Goal: Obtain resource: Download file/media

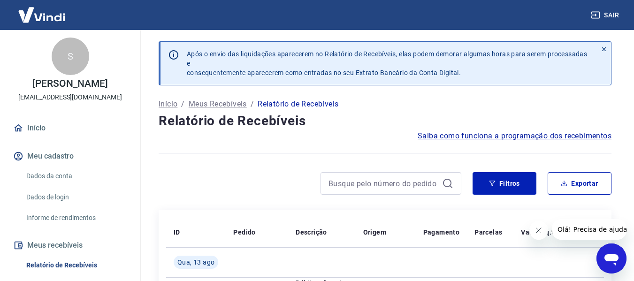
scroll to position [94, 0]
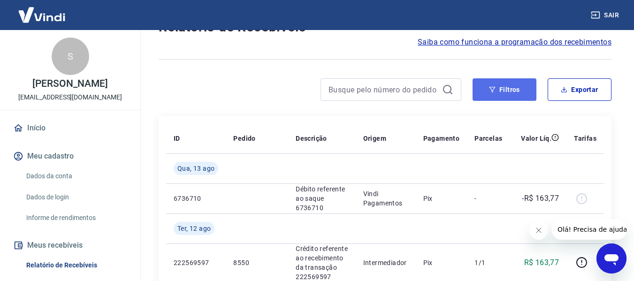
click at [503, 88] on button "Filtros" at bounding box center [504, 89] width 64 height 23
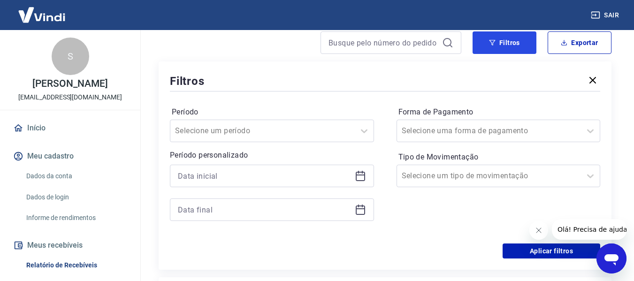
scroll to position [188, 0]
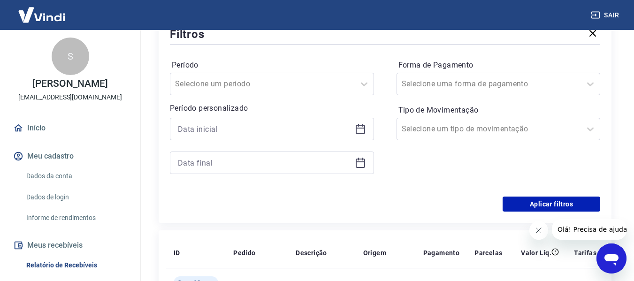
click at [351, 129] on div at bounding box center [272, 129] width 204 height 23
click at [358, 129] on icon at bounding box center [360, 128] width 11 height 11
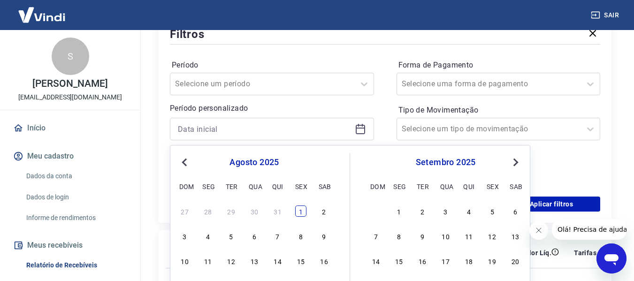
click at [305, 210] on div "1" at bounding box center [300, 210] width 11 height 11
type input "[DATE]"
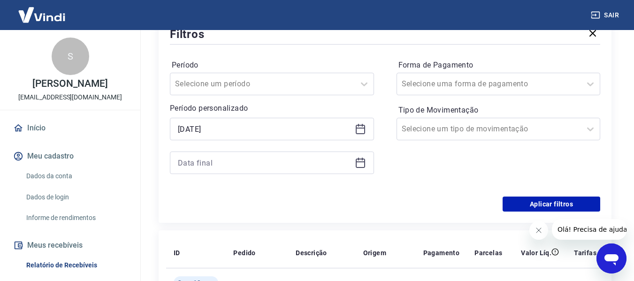
click at [301, 211] on div "Aplicar filtros" at bounding box center [385, 203] width 430 height 15
click at [355, 160] on icon at bounding box center [360, 162] width 11 height 11
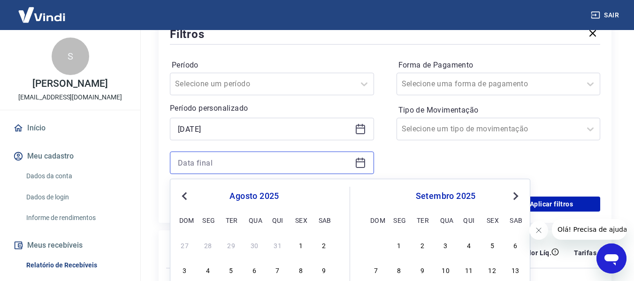
scroll to position [328, 0]
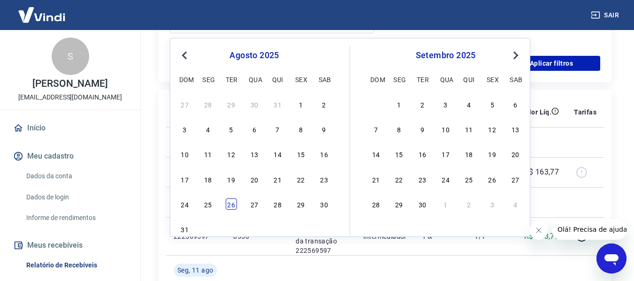
click at [230, 206] on div "26" at bounding box center [231, 203] width 11 height 11
type input "[DATE]"
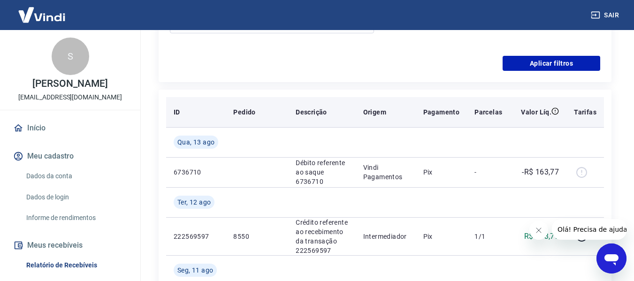
scroll to position [234, 0]
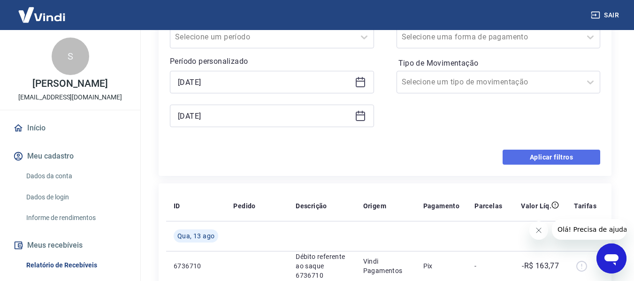
click at [510, 161] on button "Aplicar filtros" at bounding box center [551, 157] width 98 height 15
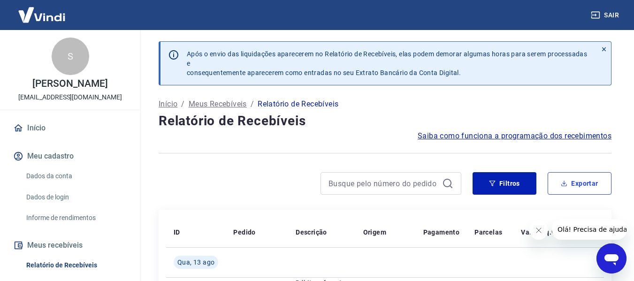
click at [582, 187] on button "Exportar" at bounding box center [579, 183] width 64 height 23
type input "[DATE]"
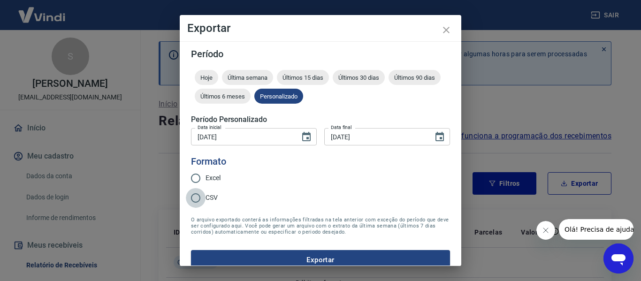
click at [190, 200] on input "CSV" at bounding box center [196, 198] width 20 height 20
radio input "true"
click at [200, 178] on input "Excel" at bounding box center [196, 178] width 20 height 20
radio input "true"
click at [285, 255] on button "Exportar" at bounding box center [320, 260] width 259 height 20
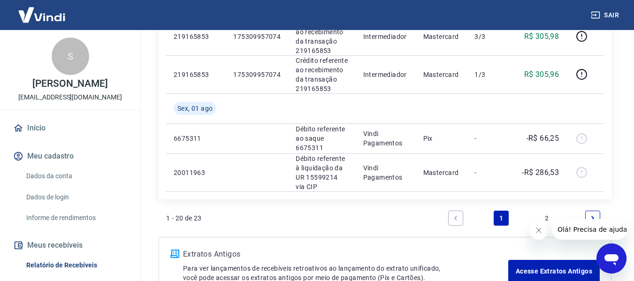
scroll to position [1065, 0]
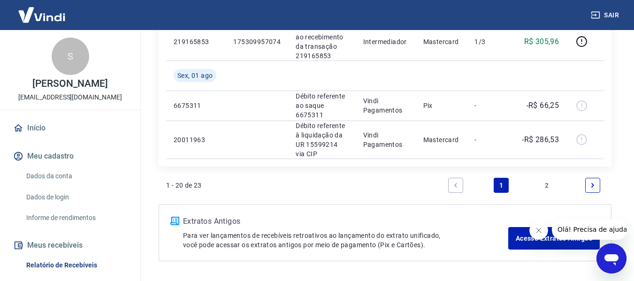
click at [544, 178] on link "2" at bounding box center [546, 185] width 15 height 15
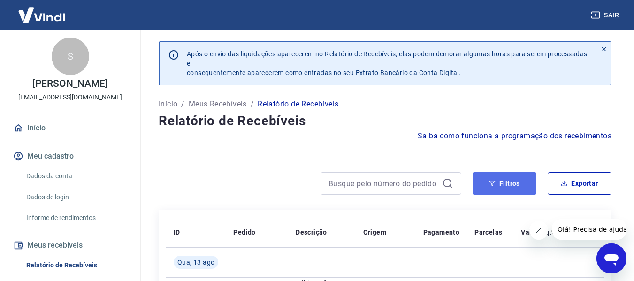
click at [528, 185] on button "Filtros" at bounding box center [504, 183] width 64 height 23
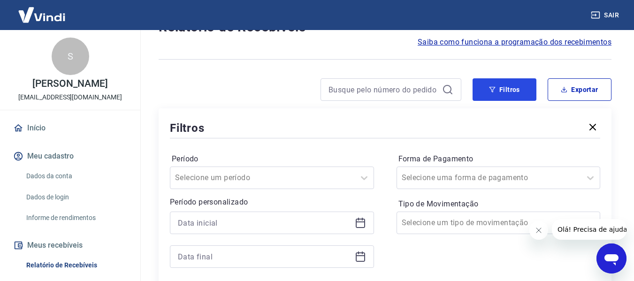
scroll to position [141, 0]
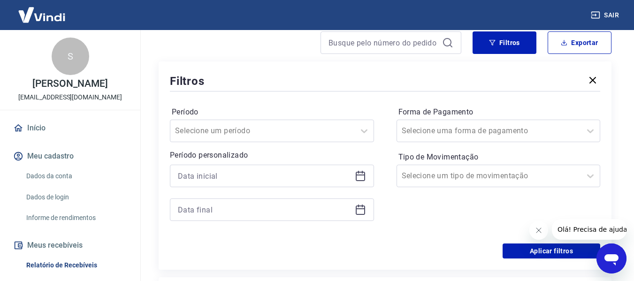
click at [355, 173] on icon at bounding box center [360, 175] width 11 height 11
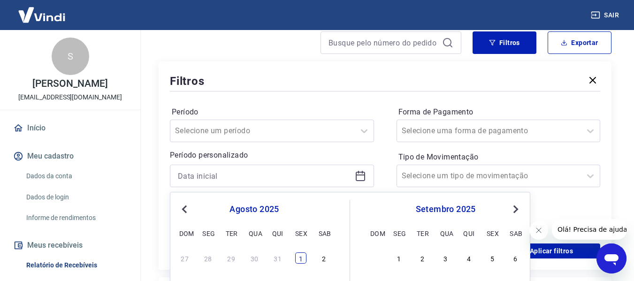
click at [296, 255] on div "1" at bounding box center [300, 257] width 11 height 11
type input "[DATE]"
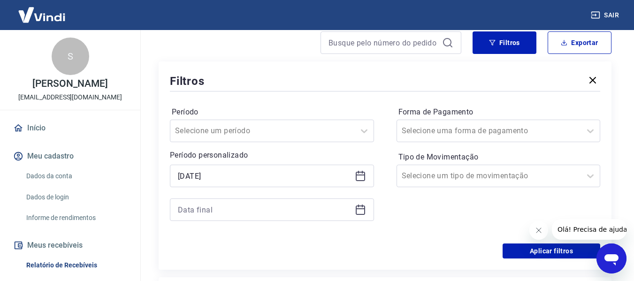
scroll to position [234, 0]
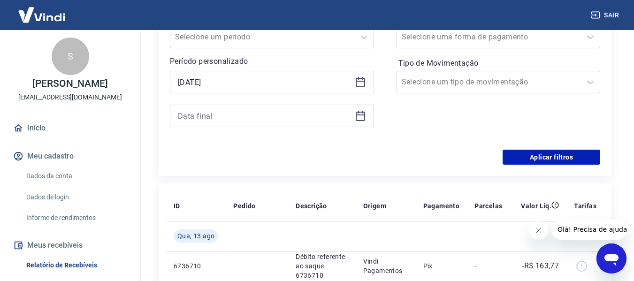
click at [362, 117] on icon at bounding box center [360, 115] width 11 height 11
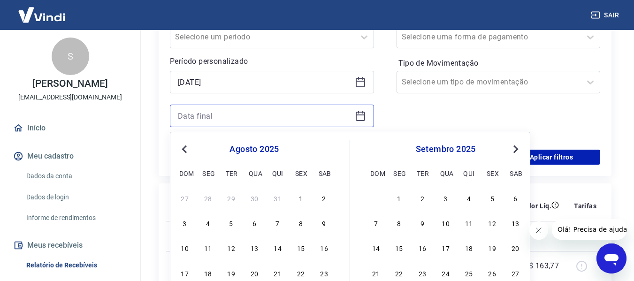
scroll to position [328, 0]
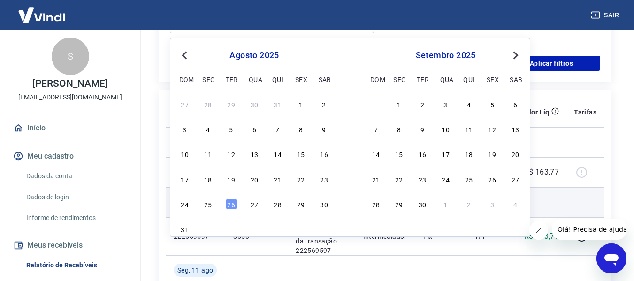
drag, startPoint x: 230, startPoint y: 205, endPoint x: 327, endPoint y: 189, distance: 98.5
click at [230, 205] on div "26" at bounding box center [231, 203] width 11 height 11
type input "[DATE]"
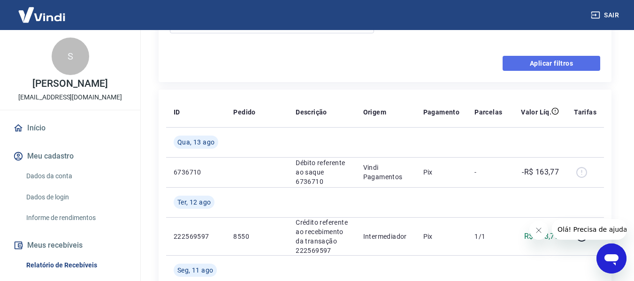
click at [556, 57] on button "Aplicar filtros" at bounding box center [551, 63] width 98 height 15
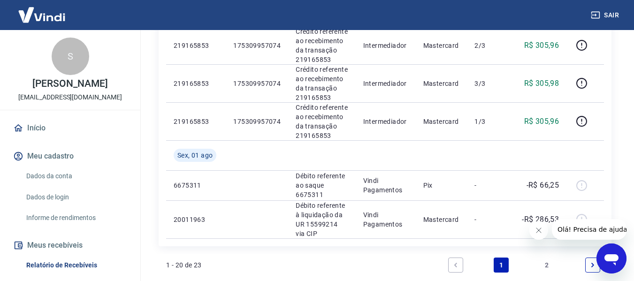
scroll to position [1065, 0]
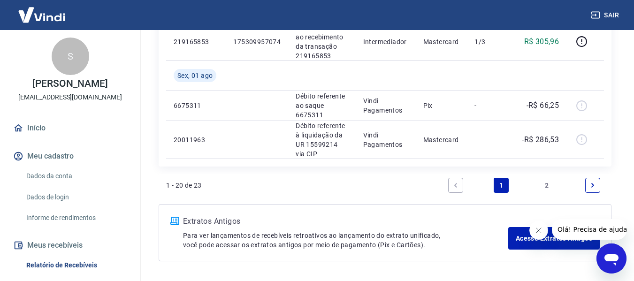
click at [550, 178] on link "2" at bounding box center [546, 185] width 15 height 15
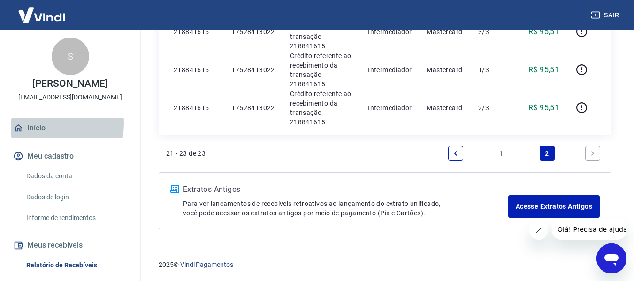
click at [37, 133] on link "Início" at bounding box center [70, 128] width 118 height 21
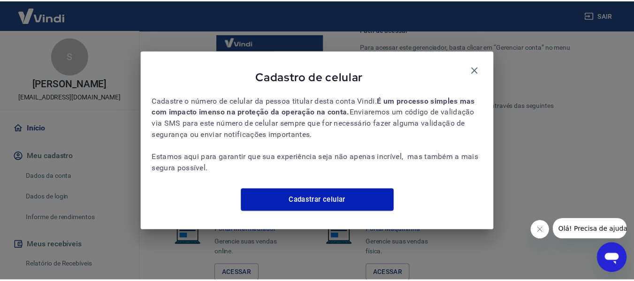
scroll to position [424, 0]
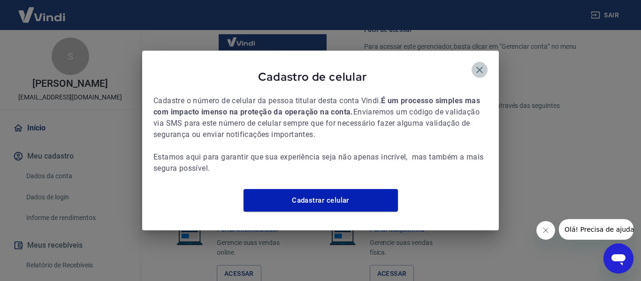
click at [477, 67] on icon "button" at bounding box center [479, 70] width 7 height 7
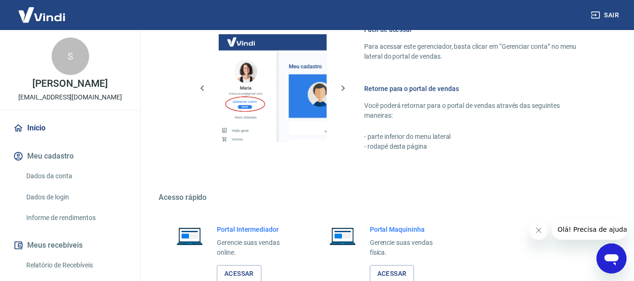
scroll to position [284, 0]
